Goal: Task Accomplishment & Management: Manage account settings

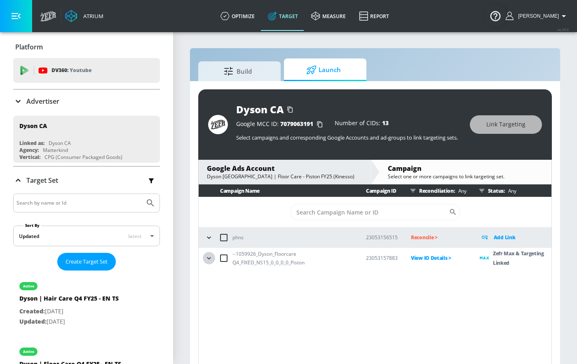
click at [206, 257] on icon "button" at bounding box center [209, 258] width 8 height 8
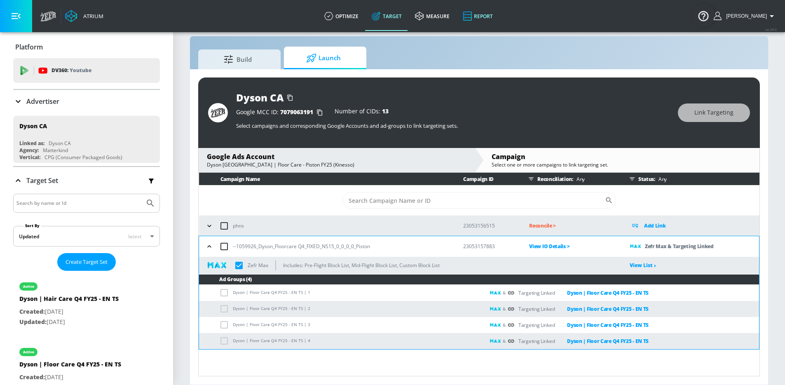
checkbox input "true"
click at [577, 267] on link "View List ›" at bounding box center [643, 265] width 26 height 7
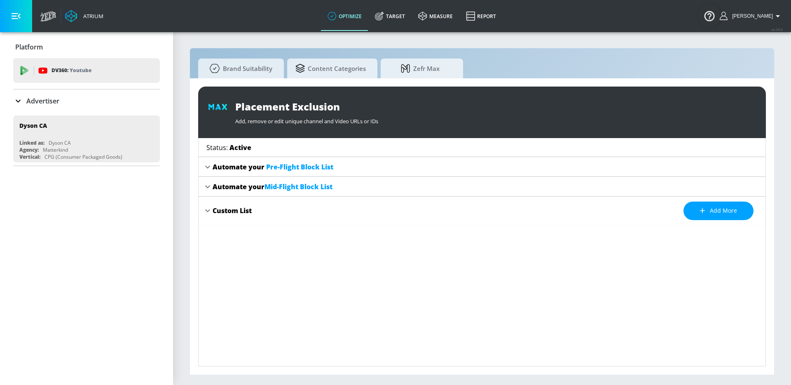
click at [301, 168] on span "Pre-Flight Block List" at bounding box center [299, 166] width 67 height 9
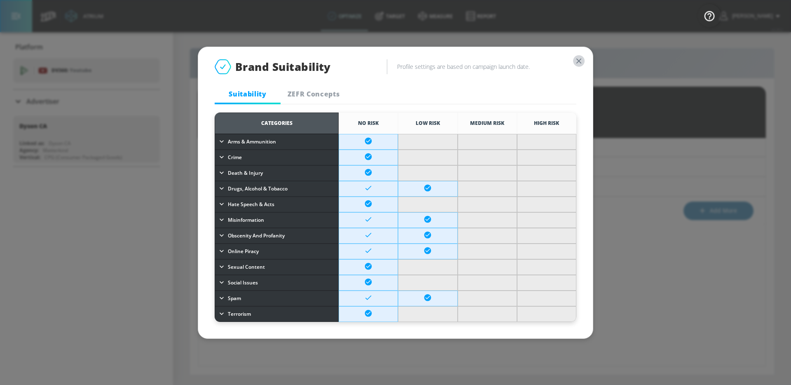
click at [577, 58] on icon "button" at bounding box center [578, 60] width 9 height 9
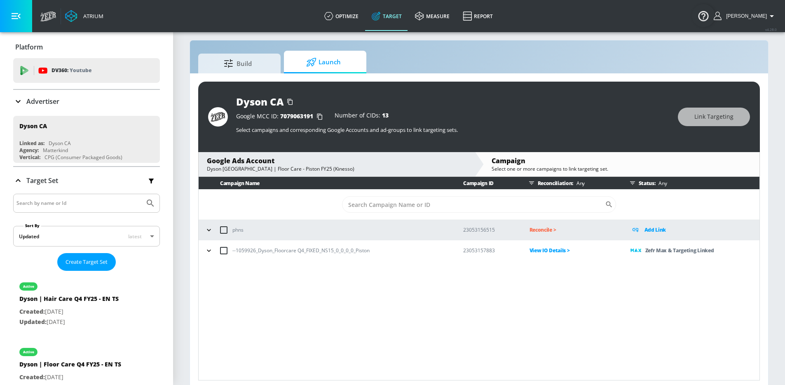
scroll to position [12, 0]
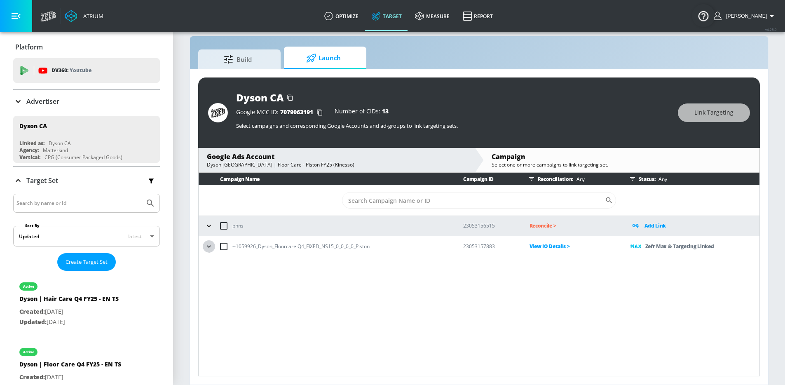
click at [206, 245] on icon "button" at bounding box center [209, 246] width 8 height 8
